Goal: Check status: Check status

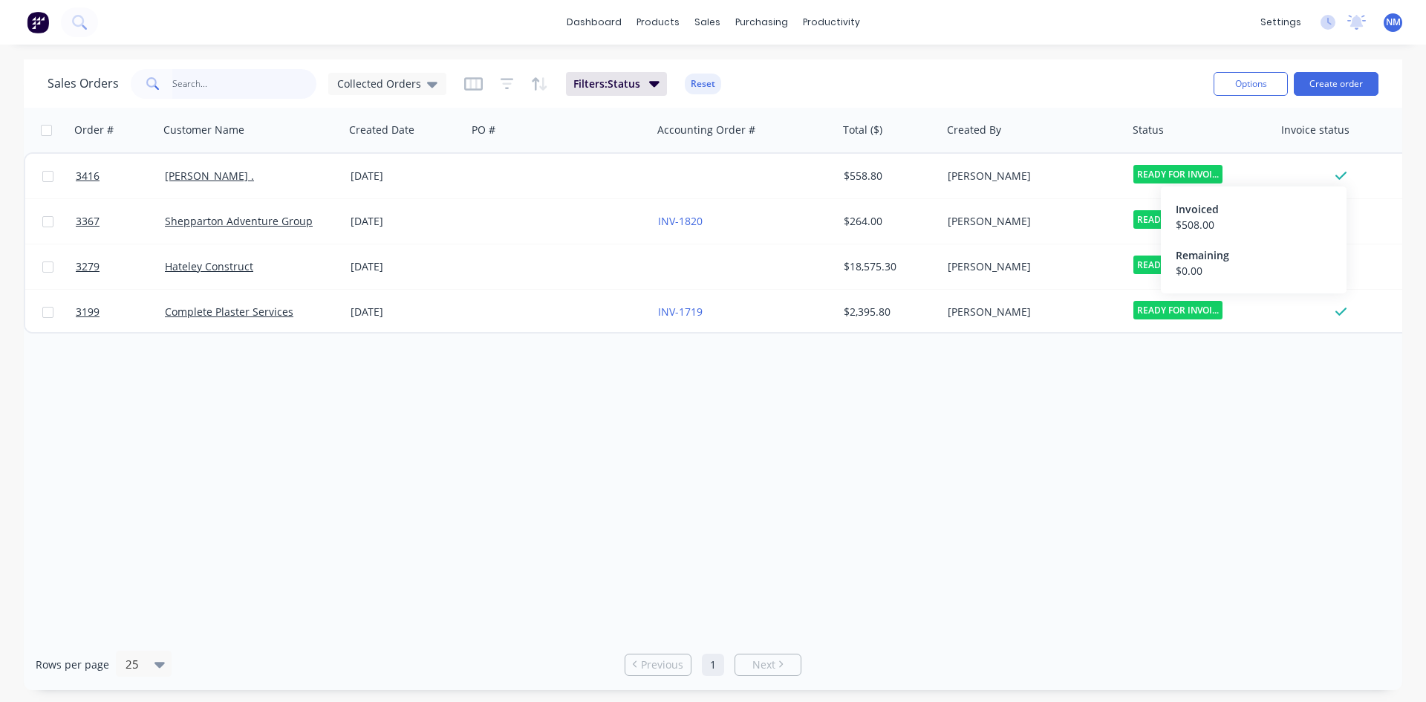
click at [231, 79] on input "text" at bounding box center [244, 84] width 145 height 30
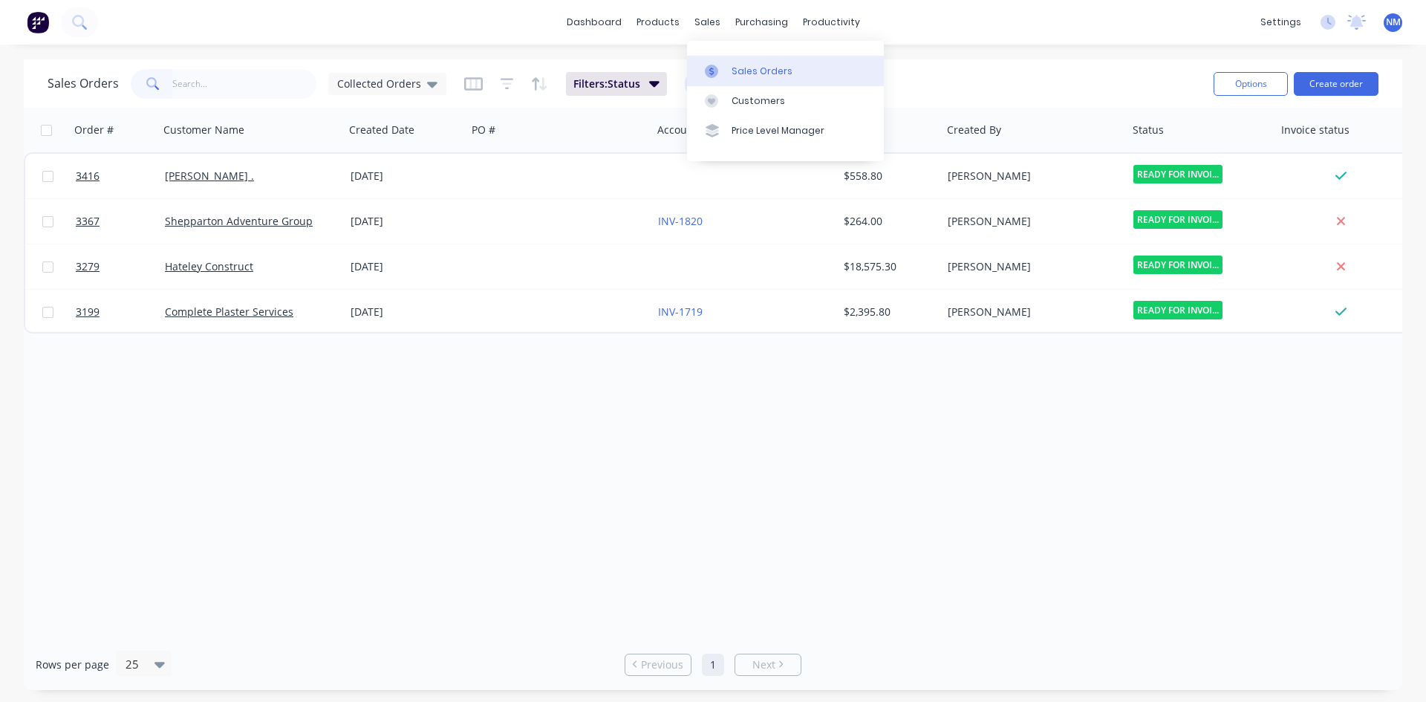
click at [749, 71] on div "Sales Orders" at bounding box center [762, 71] width 61 height 13
click at [785, 73] on div "Sales Orders" at bounding box center [762, 71] width 61 height 13
click at [390, 91] on div "Collected Orders" at bounding box center [387, 84] width 118 height 22
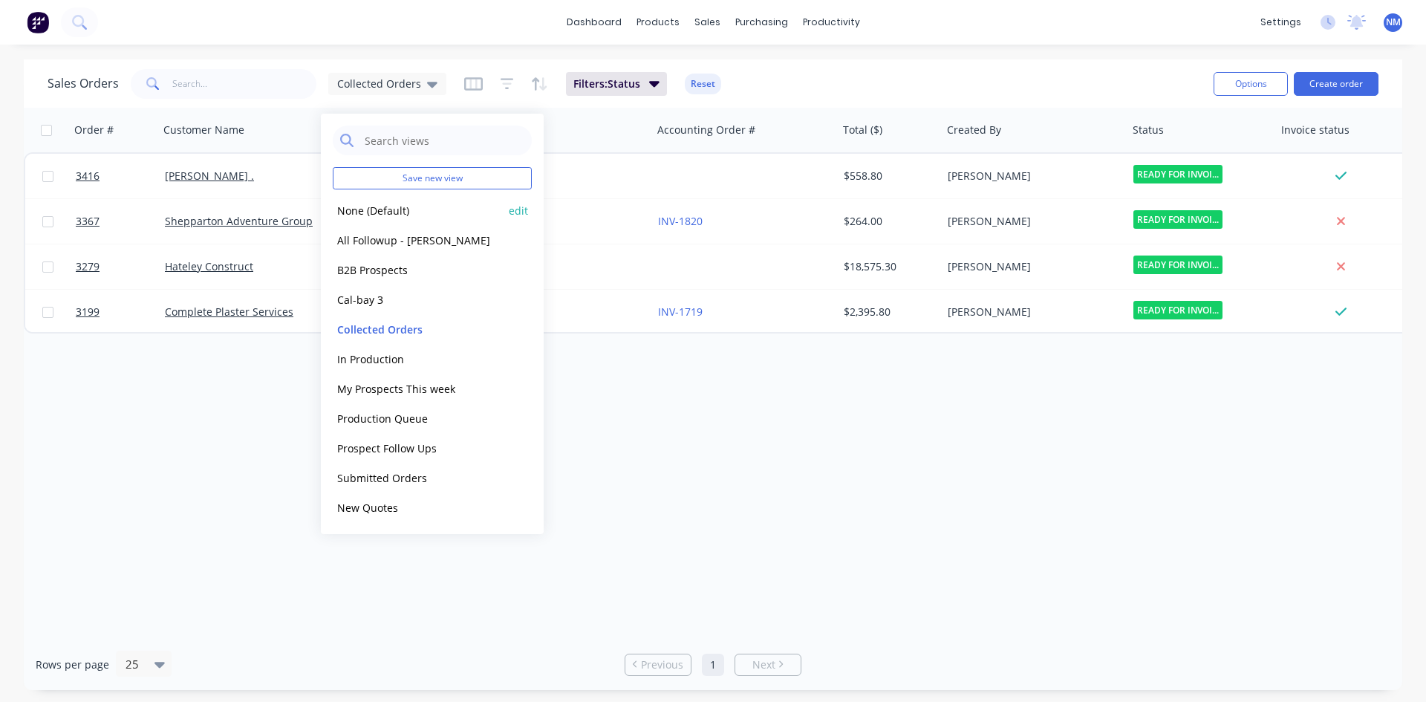
click at [377, 217] on button "None (Default)" at bounding box center [417, 210] width 169 height 17
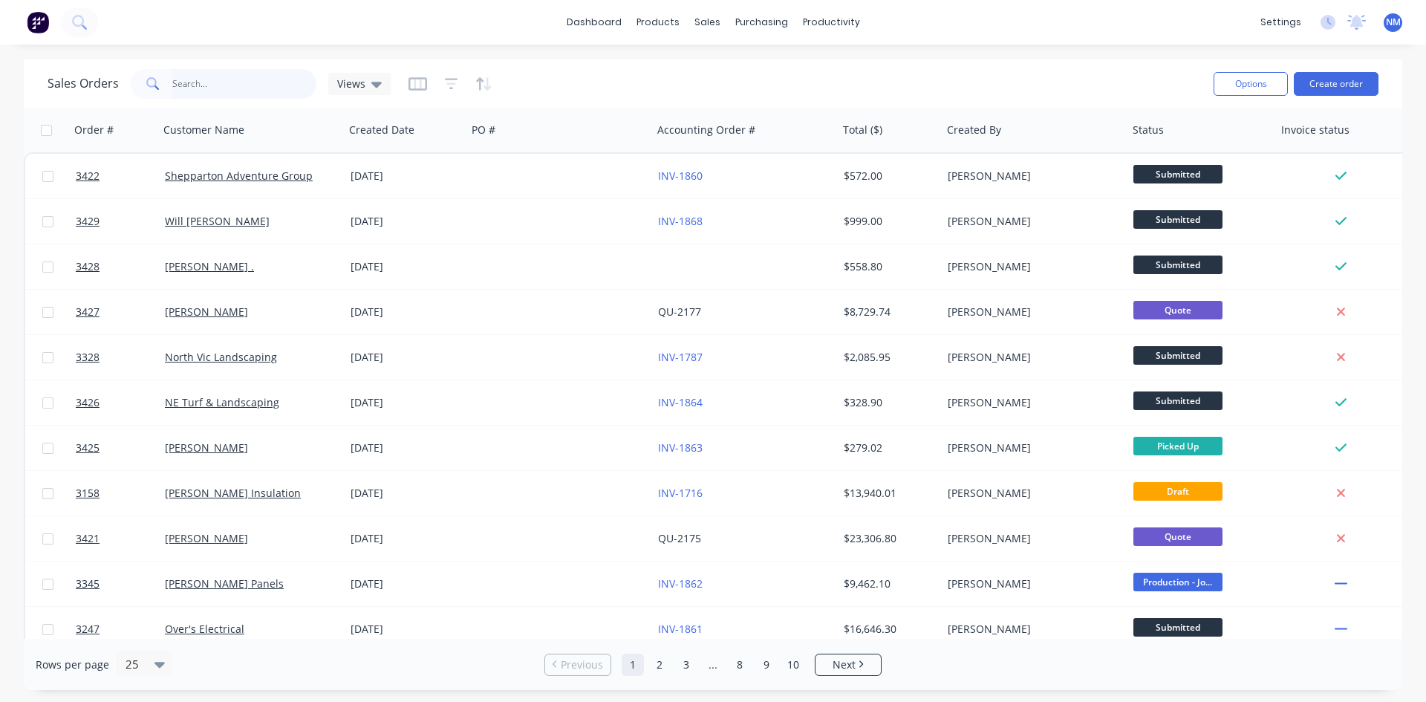
click at [244, 92] on input "text" at bounding box center [244, 84] width 145 height 30
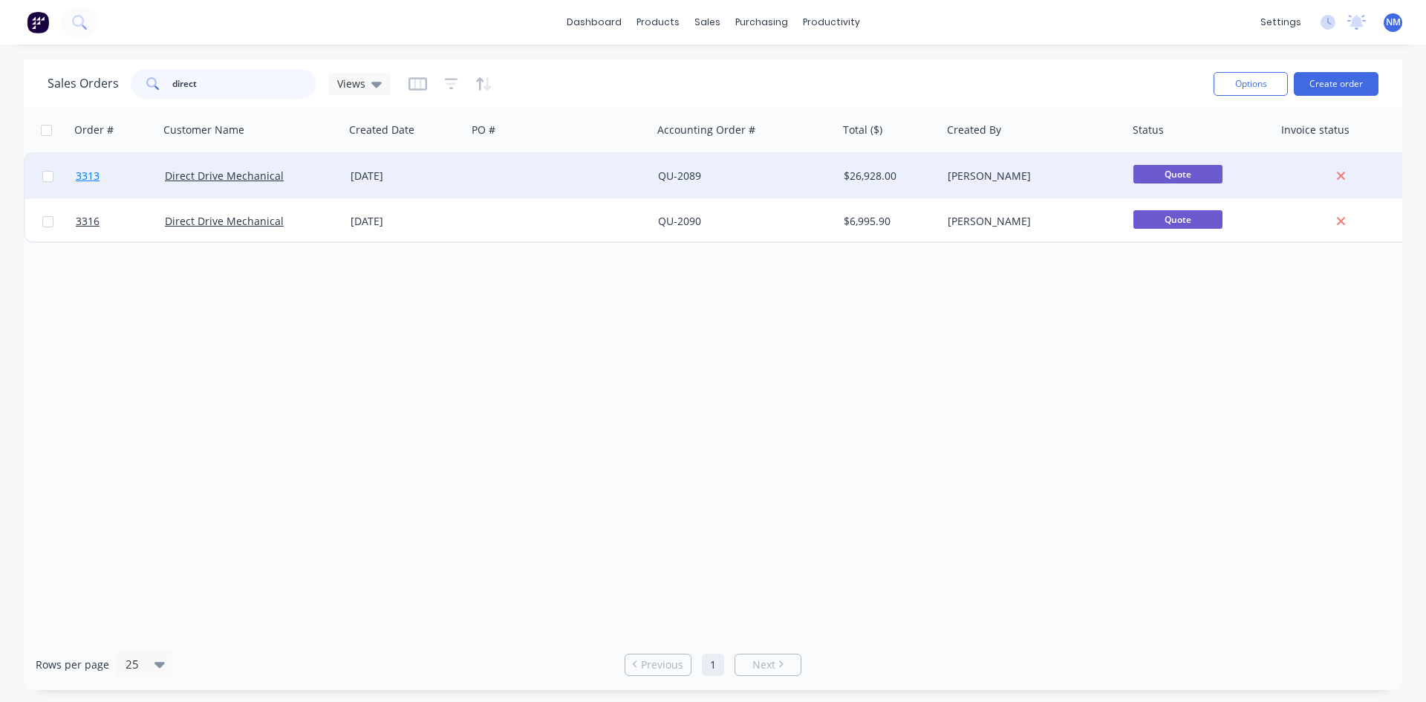
type input "direct"
click at [89, 180] on span "3313" at bounding box center [88, 176] width 24 height 15
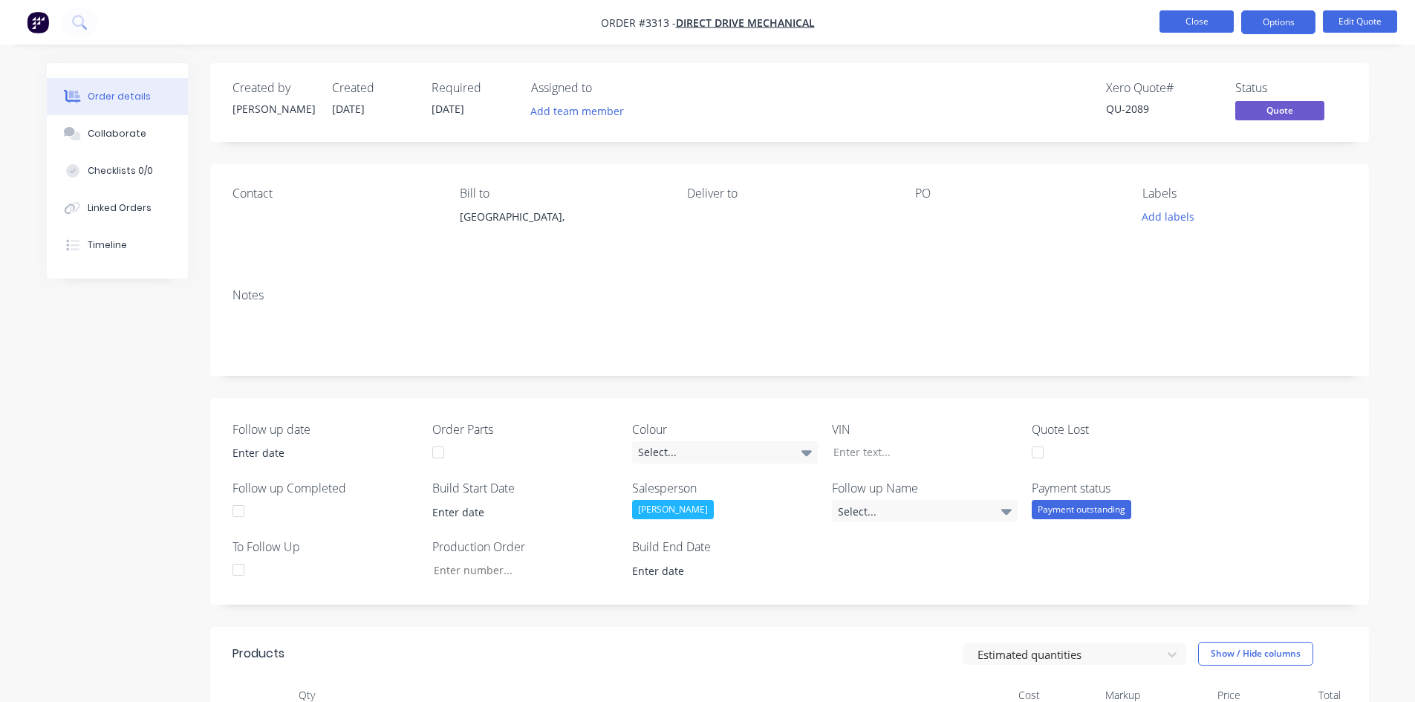
click at [1191, 29] on button "Close" at bounding box center [1196, 21] width 74 height 22
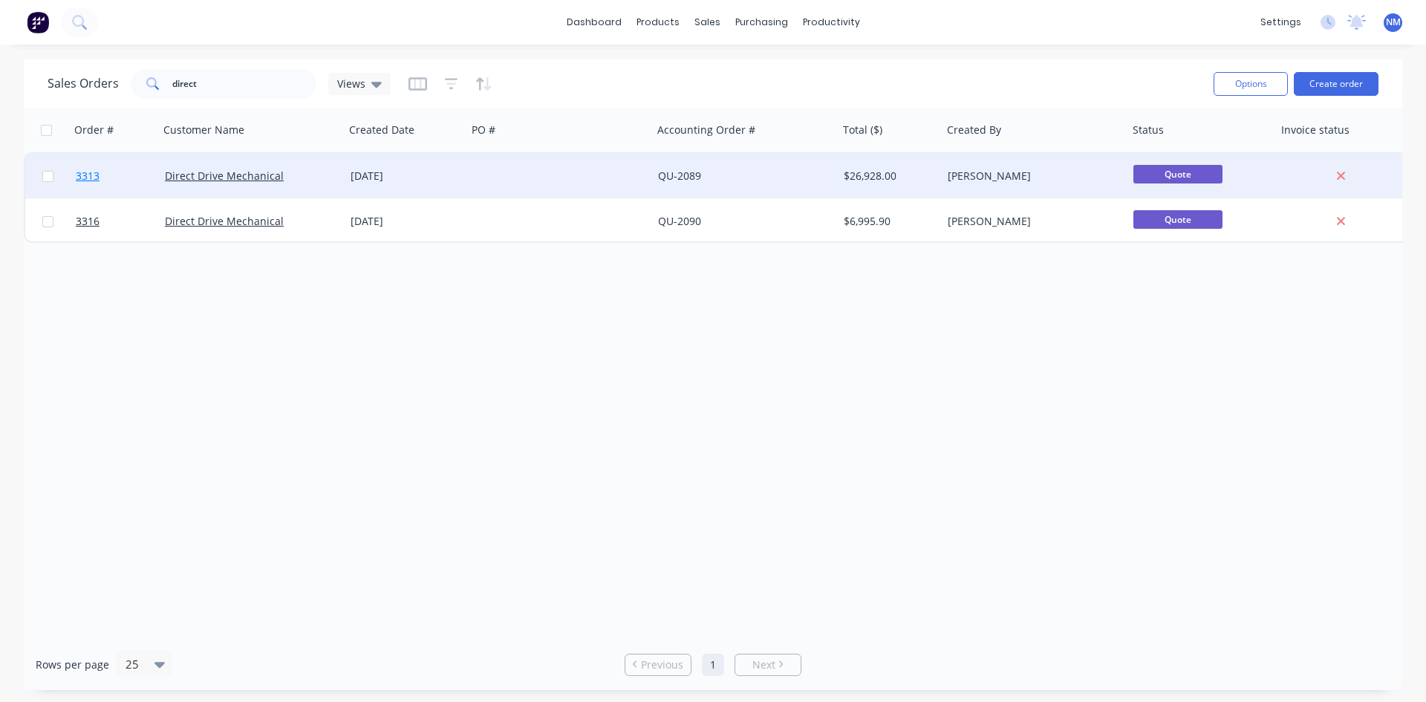
click at [97, 175] on span "3313" at bounding box center [88, 176] width 24 height 15
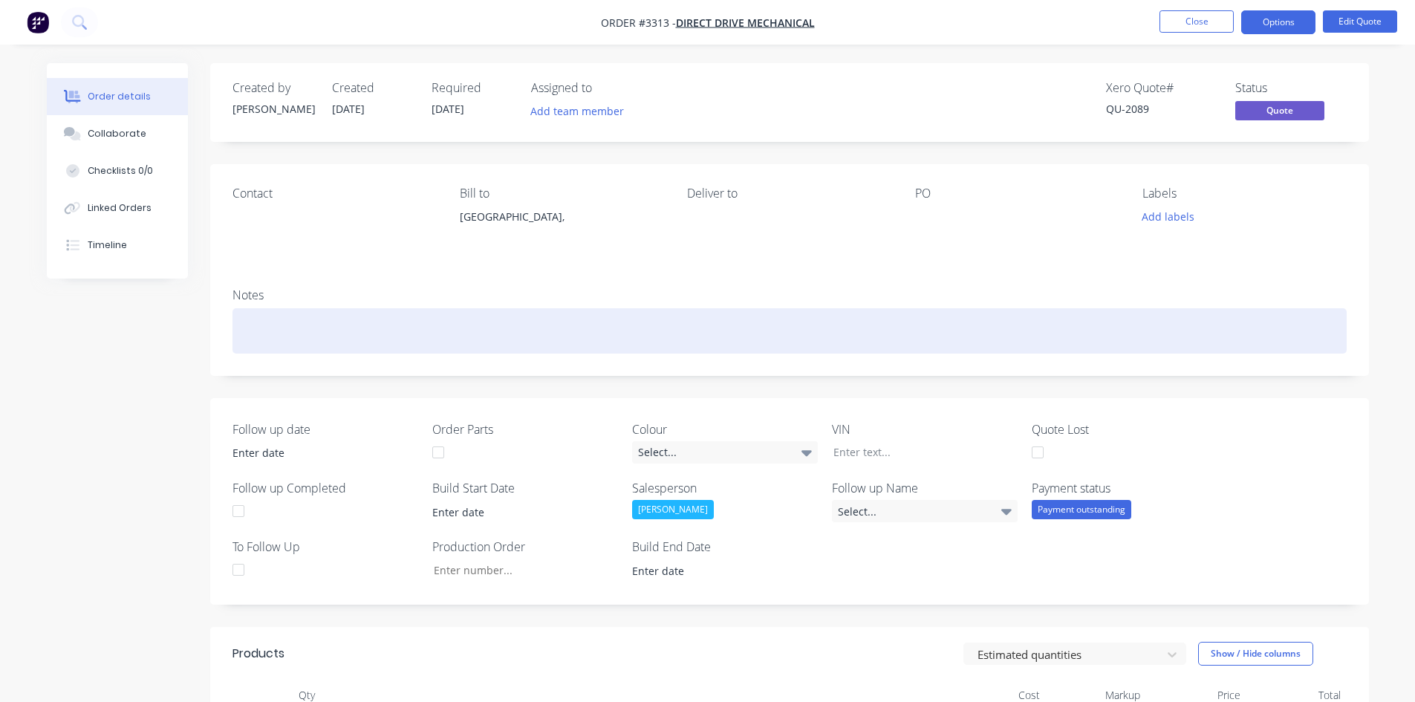
click at [362, 336] on div at bounding box center [789, 330] width 1114 height 45
